Goal: Go to known website: Go to known website

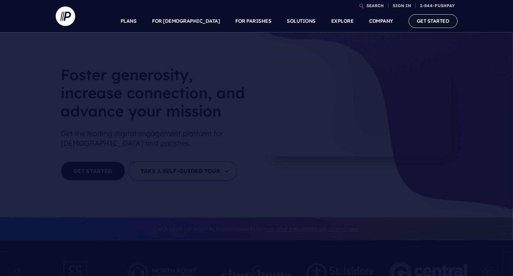
click at [444, 21] on link "GET STARTED" at bounding box center [433, 20] width 49 height 13
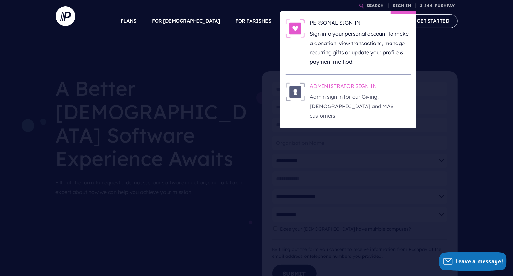
click at [367, 85] on h6 "ADMINISTRATOR SIGN IN" at bounding box center [360, 87] width 101 height 10
